Goal: Obtain resource: Download file/media

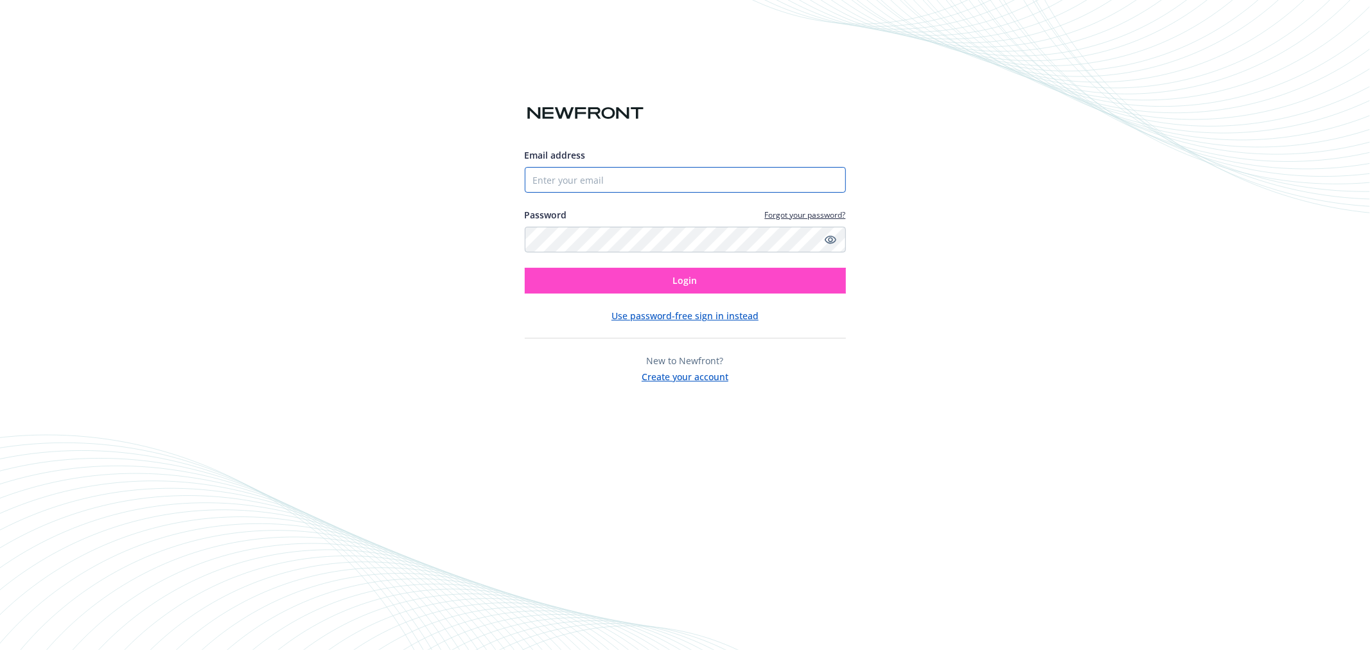
type input "[EMAIL_ADDRESS][DOMAIN_NAME]"
click at [696, 285] on span "Login" at bounding box center [685, 280] width 24 height 12
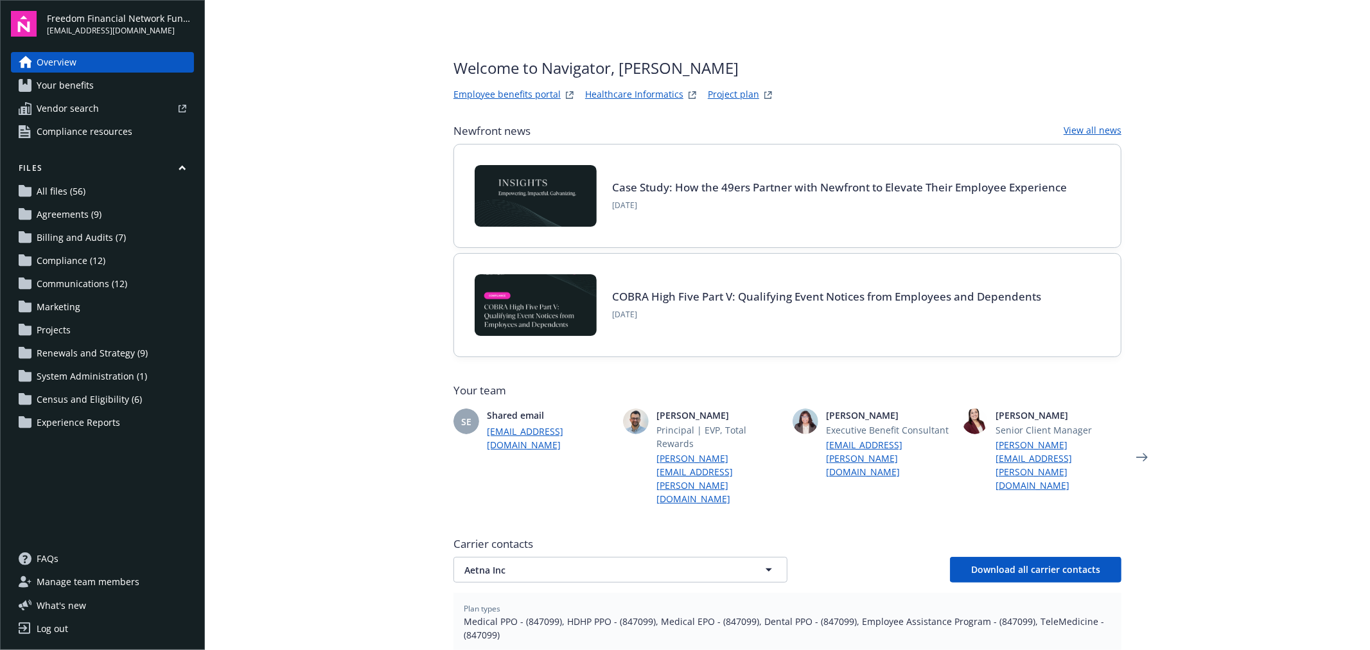
click at [736, 92] on link "Project plan" at bounding box center [733, 94] width 51 height 15
